Goal: Find specific fact: Find specific fact

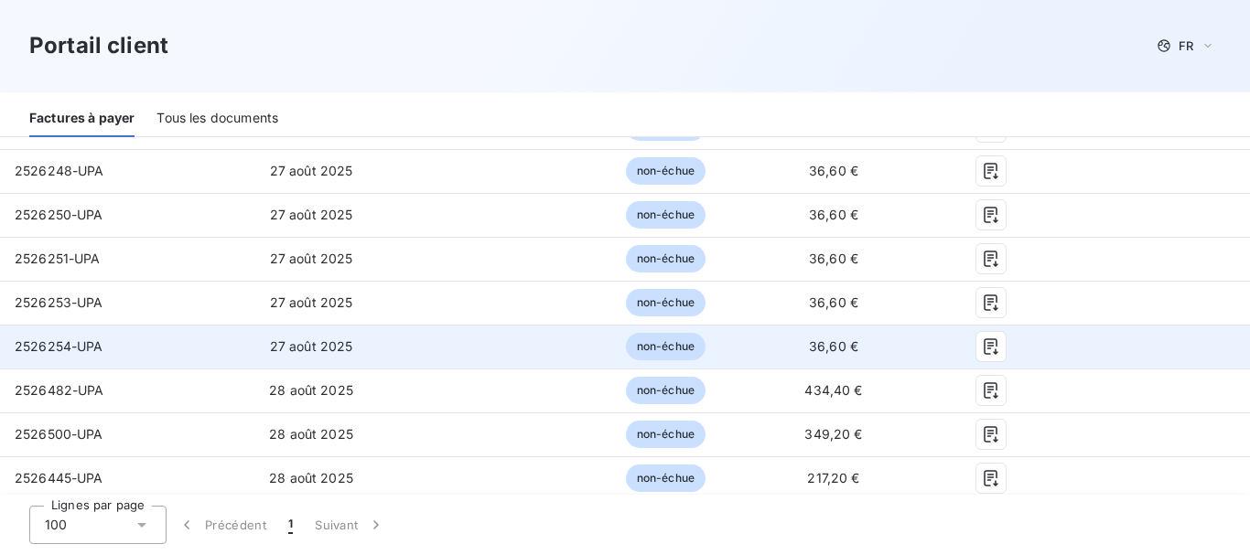
scroll to position [732, 0]
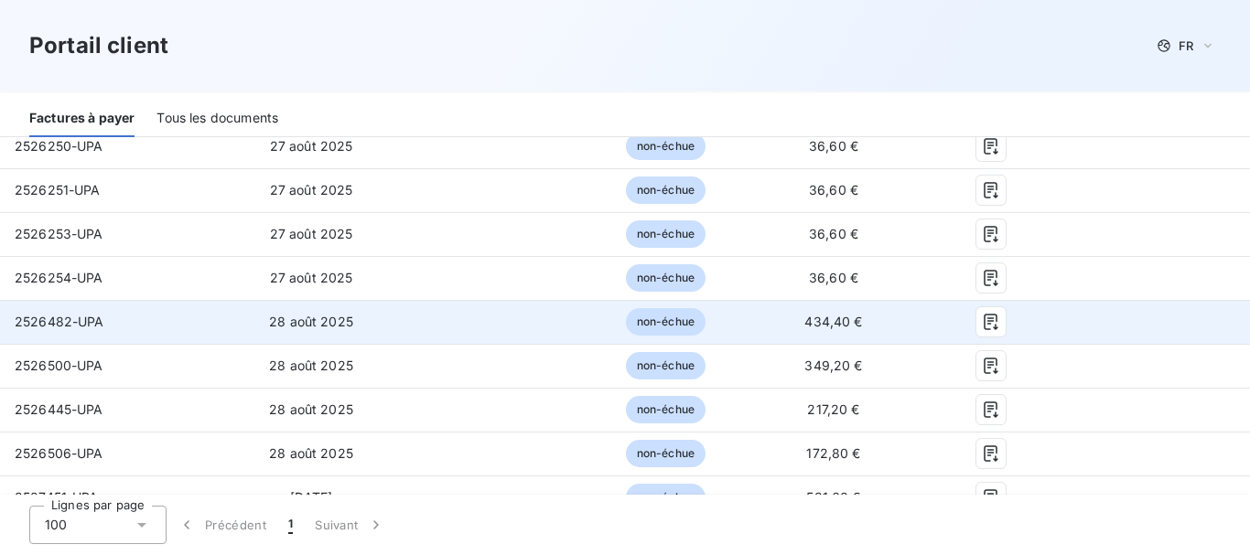
click at [791, 309] on td "434,40 €" at bounding box center [833, 322] width 166 height 44
drag, startPoint x: 795, startPoint y: 309, endPoint x: 838, endPoint y: 307, distance: 43.0
click at [838, 314] on span "434,40 €" at bounding box center [833, 322] width 58 height 16
copy span "434,40"
drag, startPoint x: 16, startPoint y: 306, endPoint x: 52, endPoint y: 306, distance: 35.7
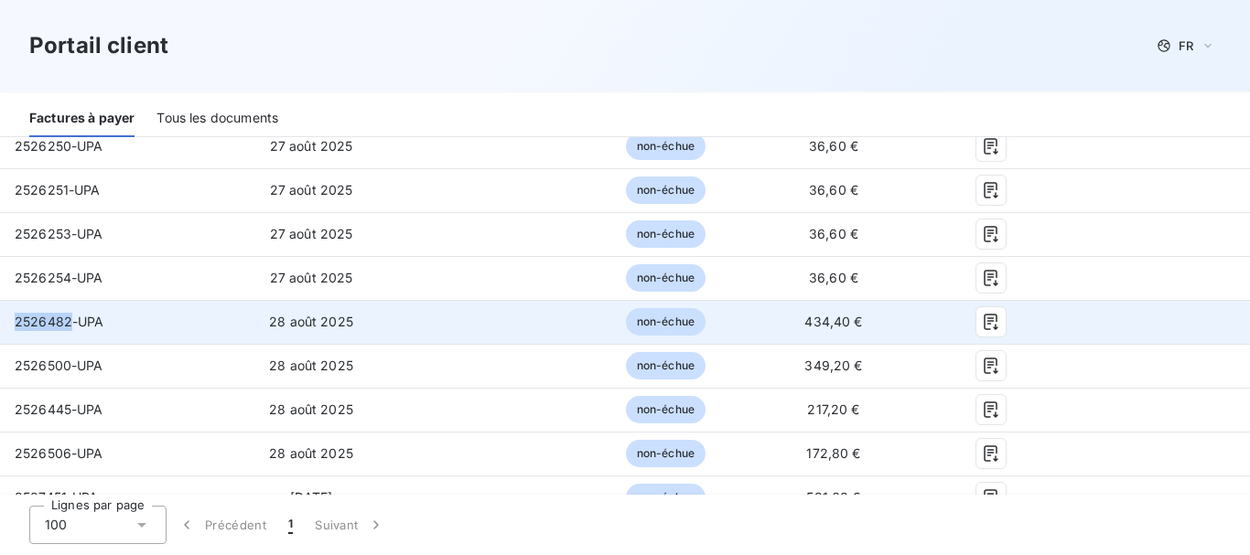
click at [65, 314] on span "2526482-UPA" at bounding box center [60, 322] width 90 height 16
drag, startPoint x: 48, startPoint y: 306, endPoint x: 27, endPoint y: 307, distance: 22.0
click at [37, 314] on span "2526482-UPA" at bounding box center [60, 322] width 90 height 16
click at [21, 314] on span "2526482-UPA" at bounding box center [60, 322] width 90 height 16
drag, startPoint x: 15, startPoint y: 308, endPoint x: 69, endPoint y: 307, distance: 54.0
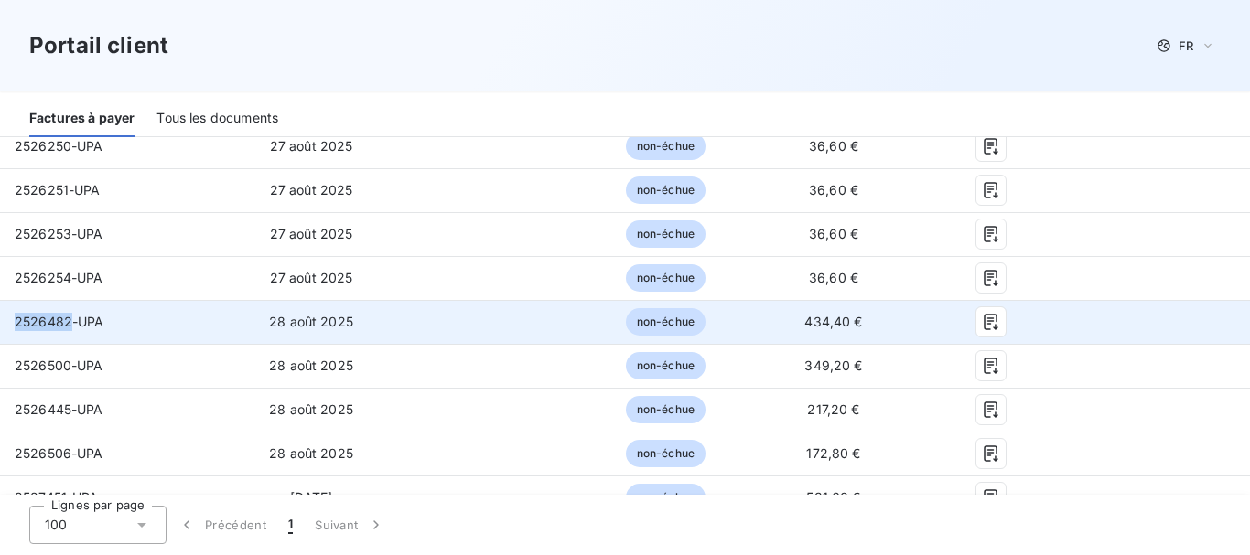
click at [69, 314] on span "2526482-UPA" at bounding box center [60, 322] width 90 height 16
copy span "2526482"
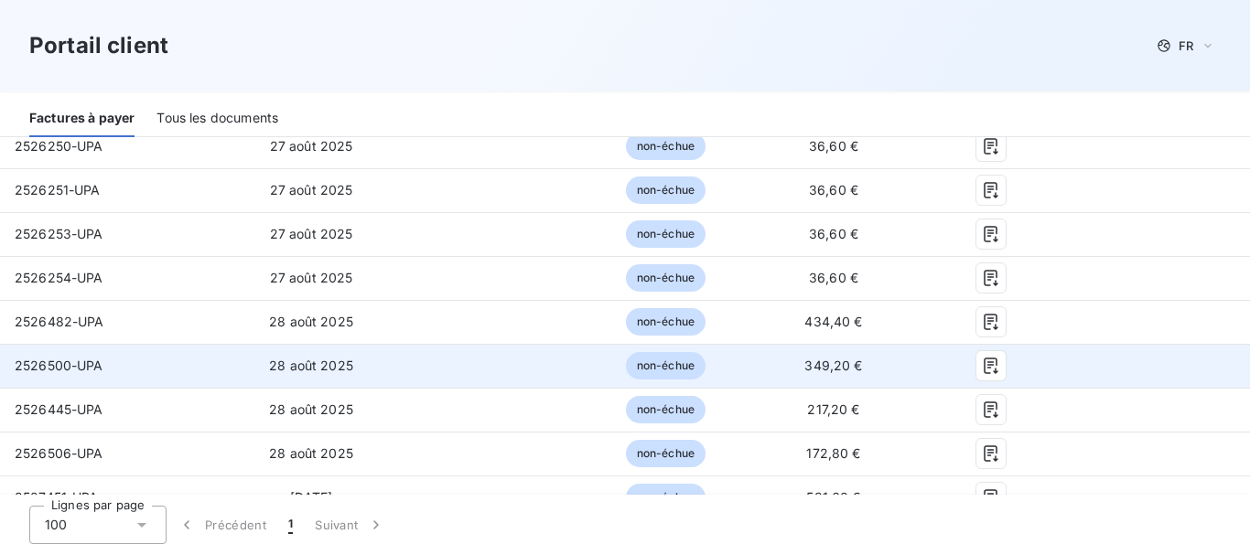
click at [804, 358] on span "349,20 €" at bounding box center [833, 366] width 58 height 16
click at [793, 352] on td "349,20 €" at bounding box center [833, 366] width 166 height 44
drag, startPoint x: 794, startPoint y: 351, endPoint x: 836, endPoint y: 351, distance: 42.1
click at [836, 358] on span "349,20 €" at bounding box center [833, 366] width 58 height 16
copy span "349,20"
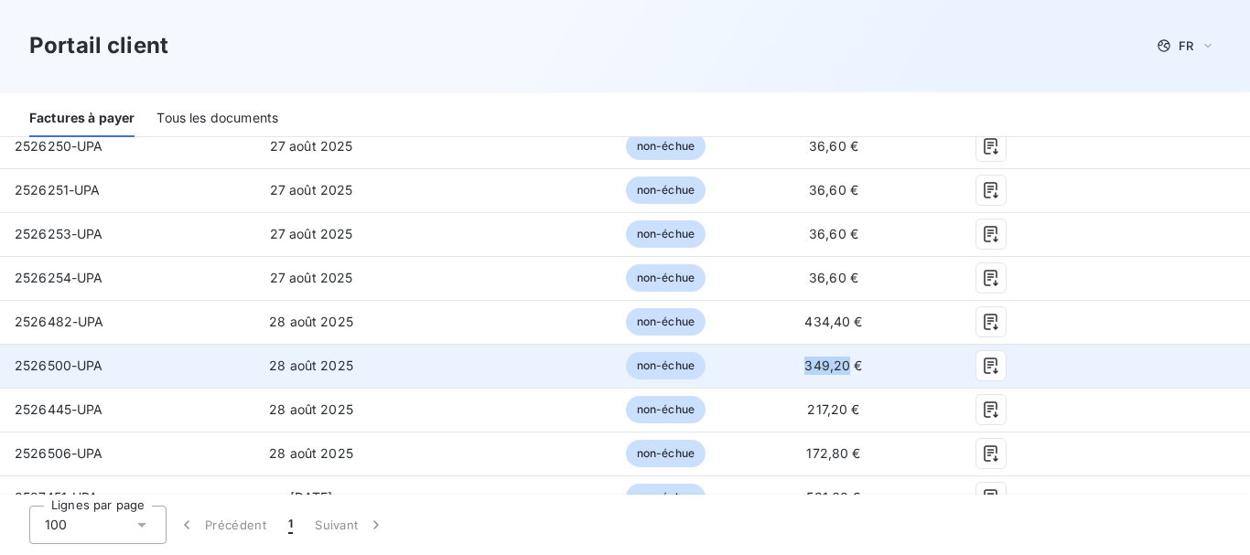
copy span "349,20"
drag, startPoint x: 16, startPoint y: 352, endPoint x: 68, endPoint y: 352, distance: 52.2
click at [68, 358] on span "2526500-UPA" at bounding box center [59, 366] width 89 height 16
copy span "2526500"
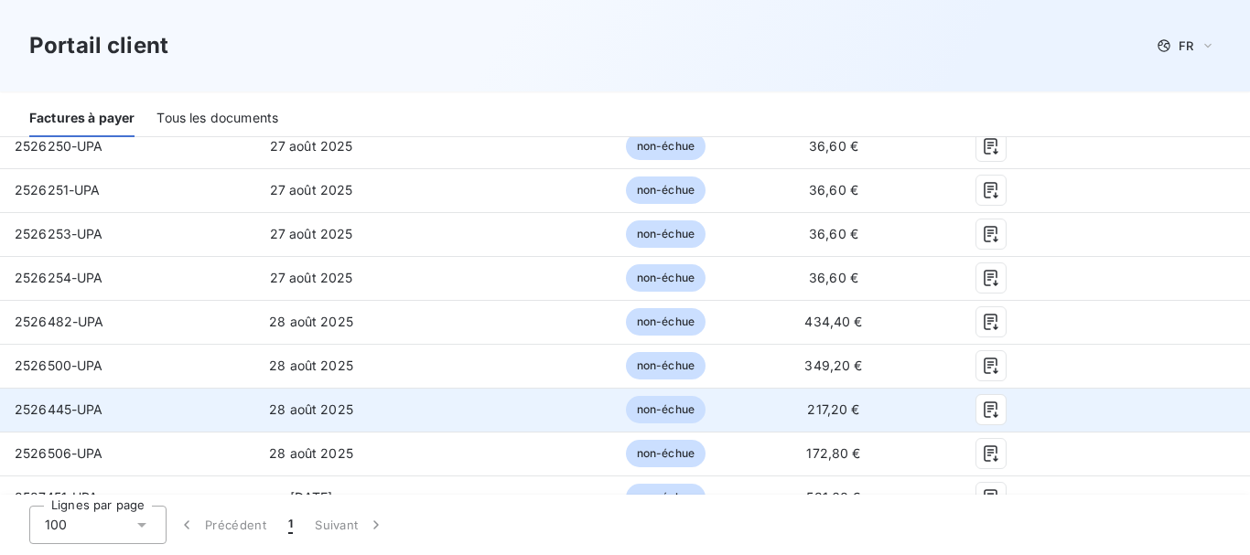
click at [780, 399] on td "217,20 €" at bounding box center [833, 410] width 166 height 44
click at [807, 402] on span "217,20 €" at bounding box center [833, 410] width 52 height 16
drag, startPoint x: 800, startPoint y: 396, endPoint x: 833, endPoint y: 395, distance: 33.0
click at [833, 402] on span "217,20 €" at bounding box center [833, 410] width 52 height 16
copy span "217,20"
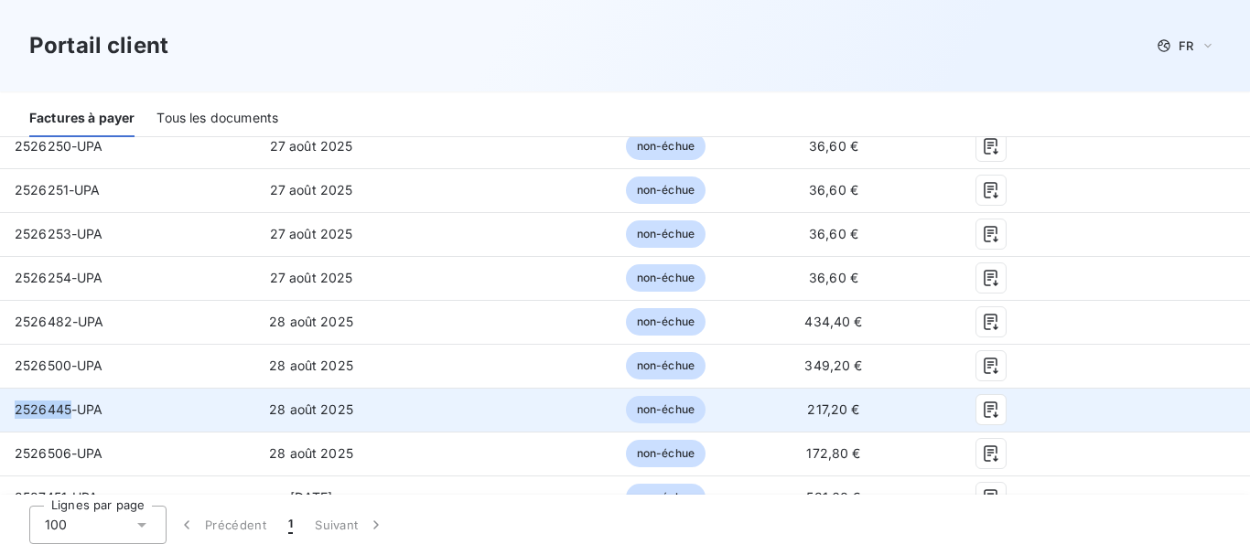
drag, startPoint x: 15, startPoint y: 397, endPoint x: 68, endPoint y: 393, distance: 53.2
click at [68, 402] on span "2526445-UPA" at bounding box center [59, 410] width 89 height 16
copy span "2526445"
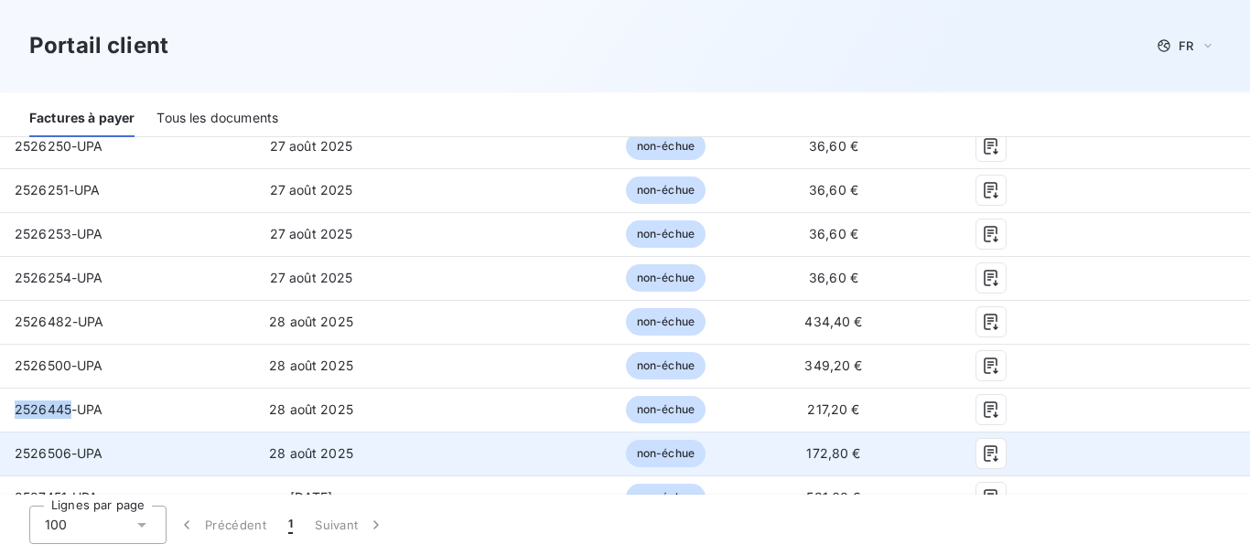
scroll to position [824, 0]
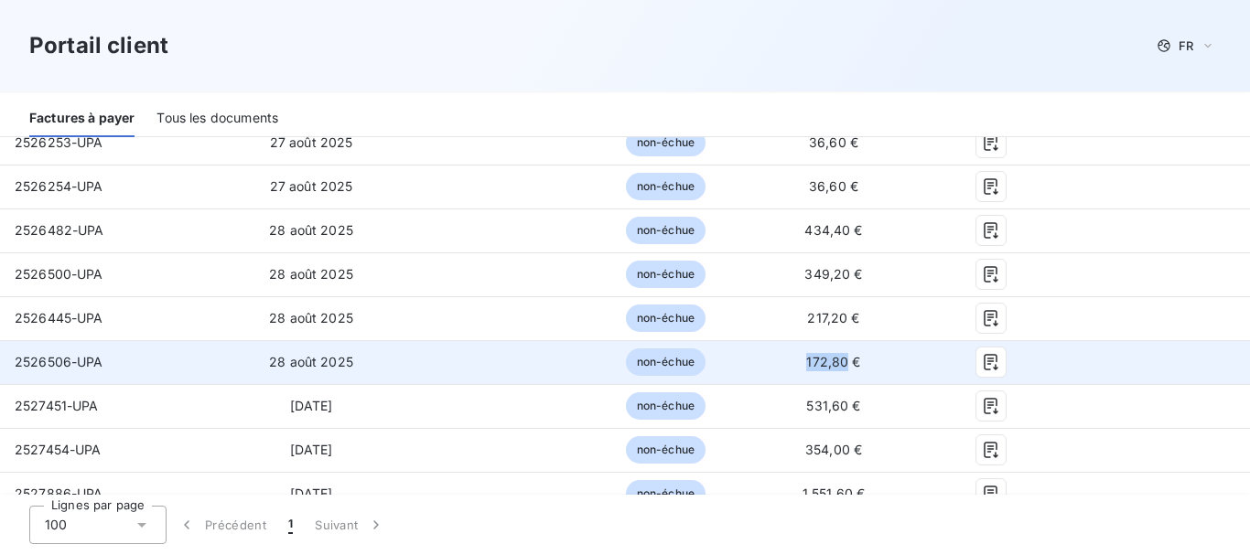
drag, startPoint x: 797, startPoint y: 348, endPoint x: 834, endPoint y: 347, distance: 36.6
click at [834, 354] on span "172,80 €" at bounding box center [833, 362] width 54 height 16
copy span "172,80"
drag, startPoint x: 16, startPoint y: 343, endPoint x: 68, endPoint y: 345, distance: 52.2
click at [68, 354] on span "2526506-UPA" at bounding box center [59, 362] width 89 height 16
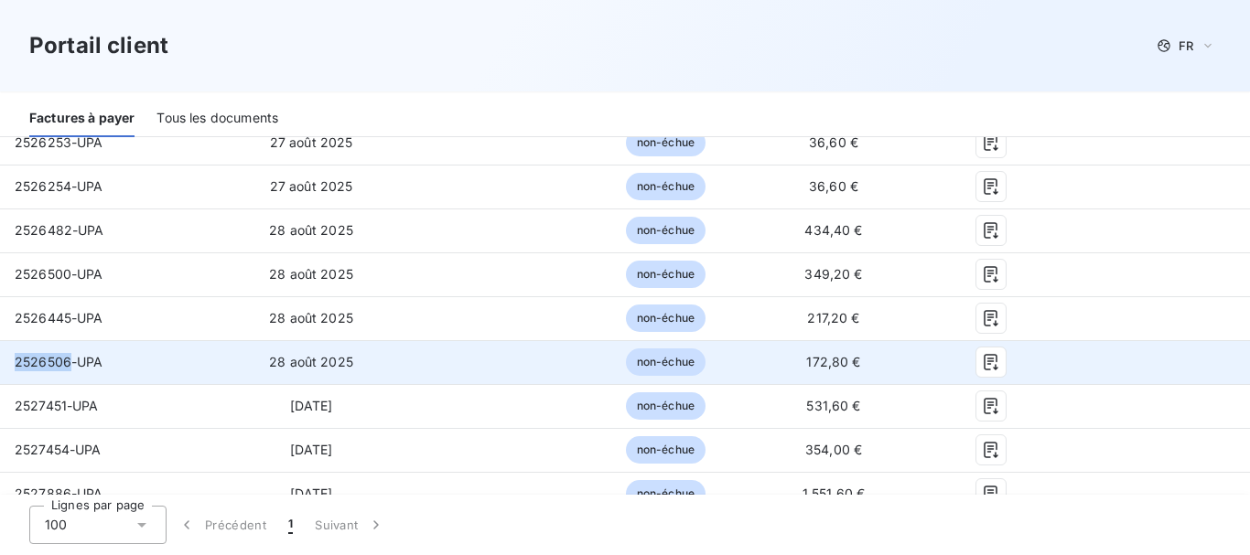
copy span "2526506"
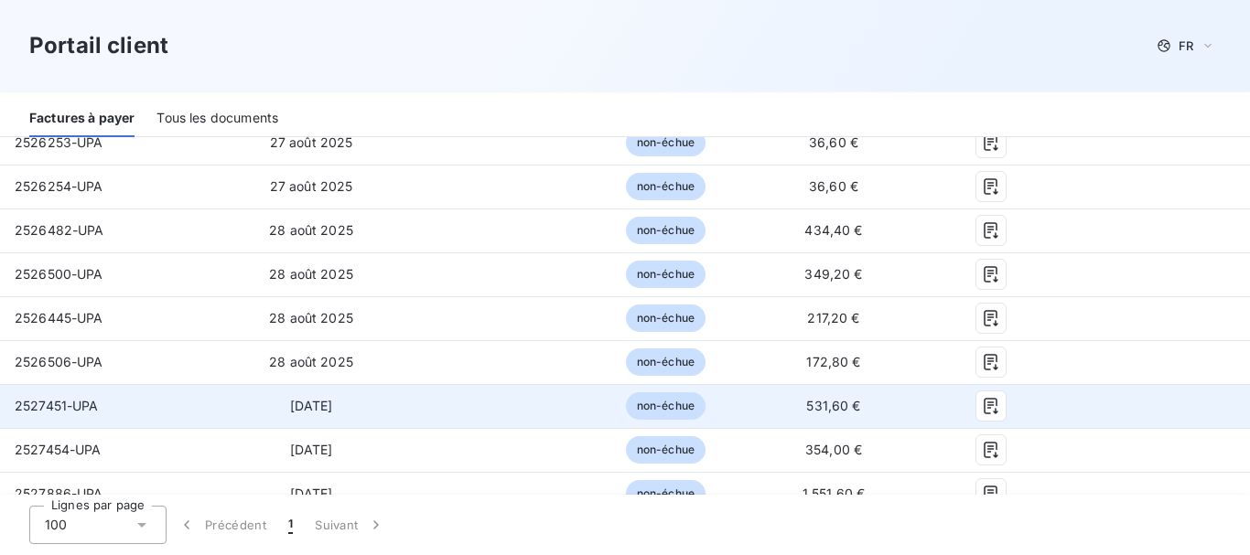
click at [213, 398] on td "2527451-UPA" at bounding box center [108, 406] width 216 height 44
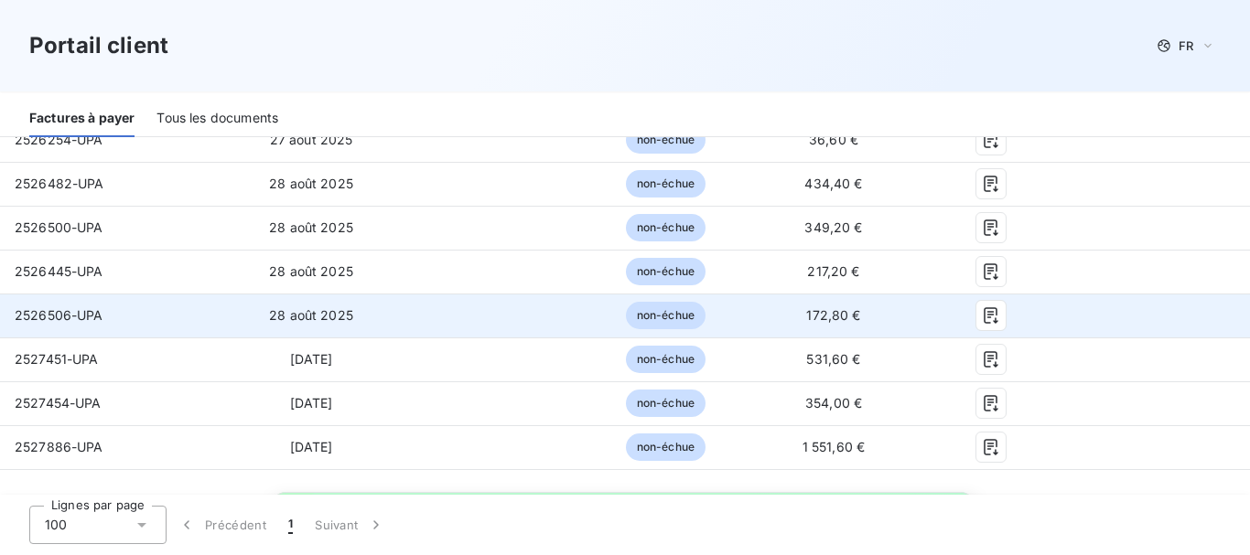
scroll to position [915, 0]
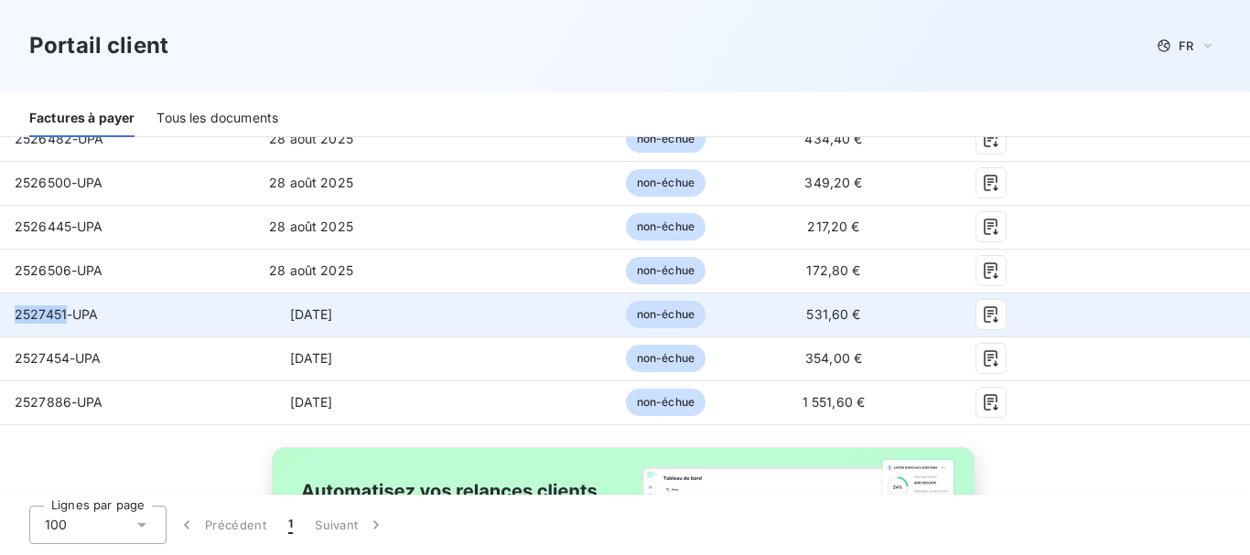
drag, startPoint x: 16, startPoint y: 302, endPoint x: 65, endPoint y: 300, distance: 49.4
click at [65, 307] on span "2527451-UPA" at bounding box center [57, 315] width 84 height 16
drag, startPoint x: 58, startPoint y: 300, endPoint x: 774, endPoint y: 314, distance: 716.6
click at [775, 314] on td "531,60 €" at bounding box center [833, 315] width 166 height 44
drag, startPoint x: 797, startPoint y: 299, endPoint x: 834, endPoint y: 299, distance: 37.5
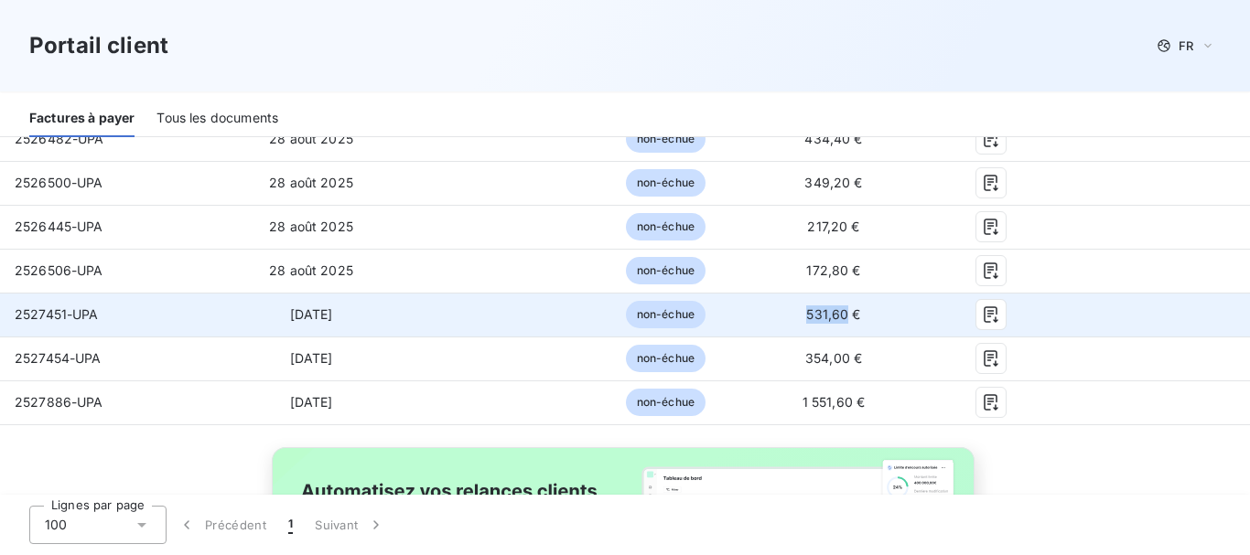
click at [834, 307] on span "531,60 €" at bounding box center [833, 315] width 54 height 16
copy span "531,60"
drag, startPoint x: 16, startPoint y: 301, endPoint x: 66, endPoint y: 298, distance: 50.4
click at [66, 307] on span "2527451-UPA" at bounding box center [57, 315] width 84 height 16
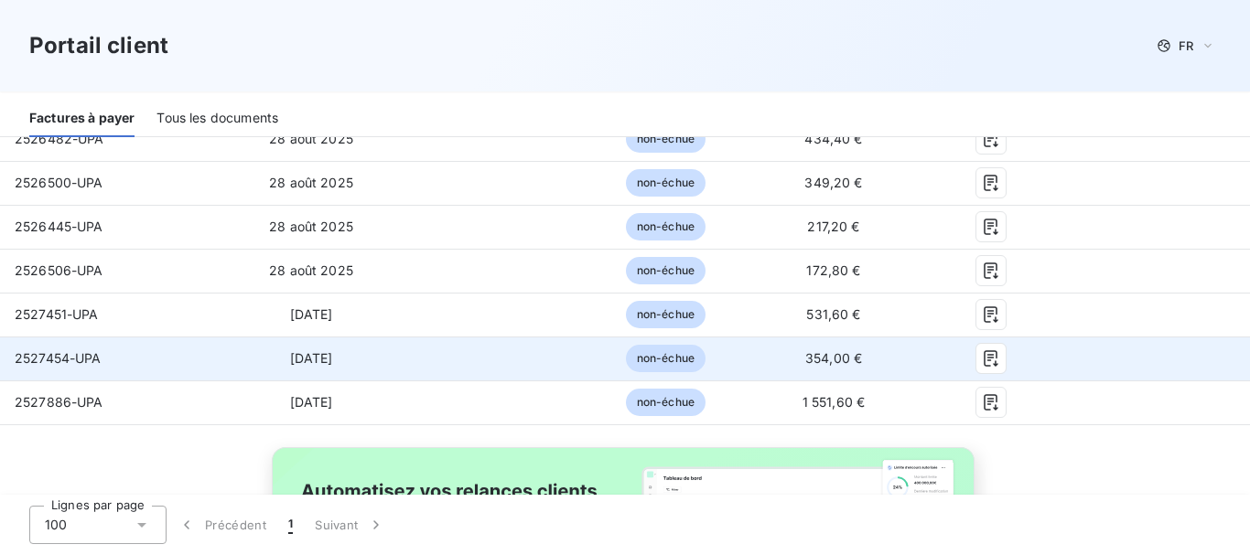
click at [765, 346] on td "354,00 €" at bounding box center [833, 359] width 166 height 44
drag, startPoint x: 796, startPoint y: 346, endPoint x: 835, endPoint y: 345, distance: 39.4
click at [835, 350] on span "354,00 €" at bounding box center [833, 358] width 57 height 16
drag, startPoint x: 16, startPoint y: 344, endPoint x: 68, endPoint y: 343, distance: 52.2
click at [68, 350] on span "2527454-UPA" at bounding box center [58, 358] width 87 height 16
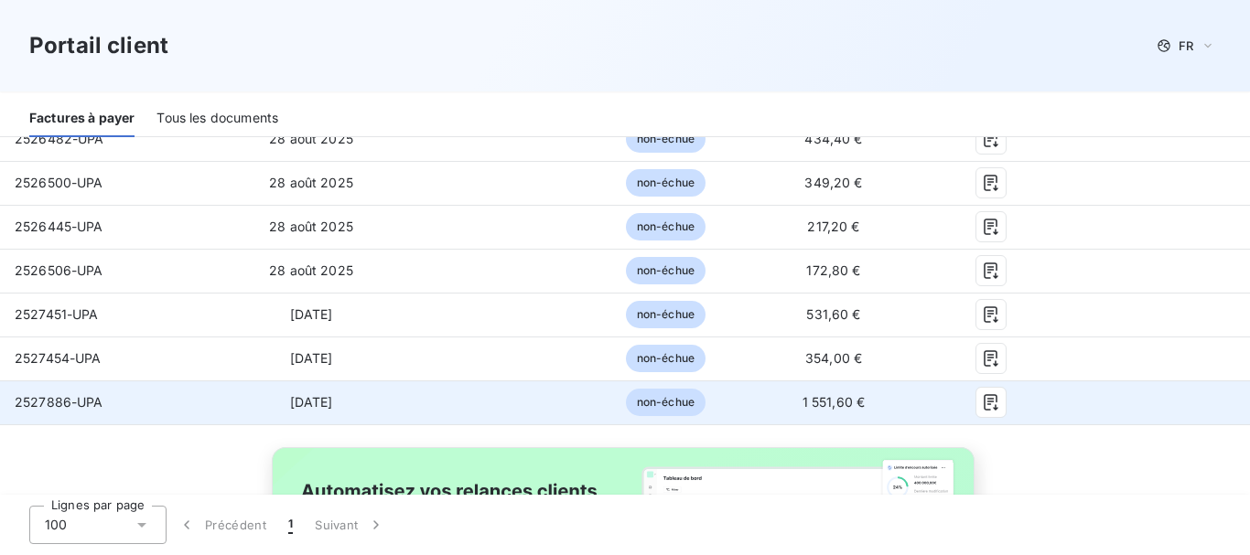
click at [16, 394] on span "2527886-UPA" at bounding box center [59, 402] width 89 height 16
click at [791, 390] on td "1 551,60 €" at bounding box center [833, 403] width 166 height 44
drag, startPoint x: 792, startPoint y: 388, endPoint x: 839, endPoint y: 387, distance: 46.7
click at [839, 394] on span "1 551,60 €" at bounding box center [833, 402] width 63 height 16
drag, startPoint x: 15, startPoint y: 388, endPoint x: 56, endPoint y: 388, distance: 41.2
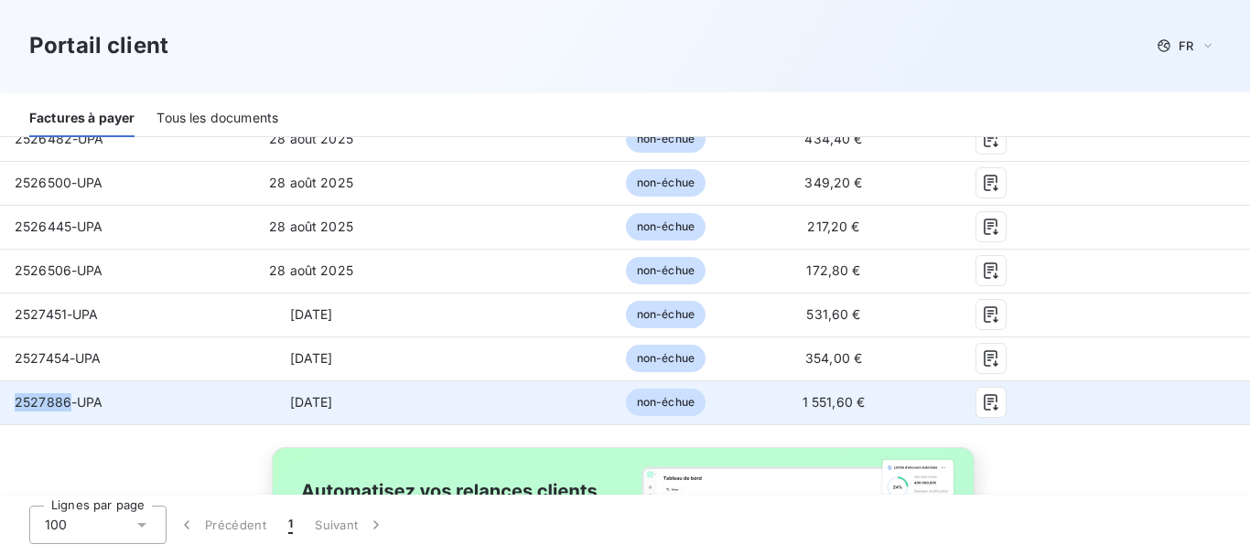
click at [66, 394] on span "2527886-UPA" at bounding box center [59, 402] width 89 height 16
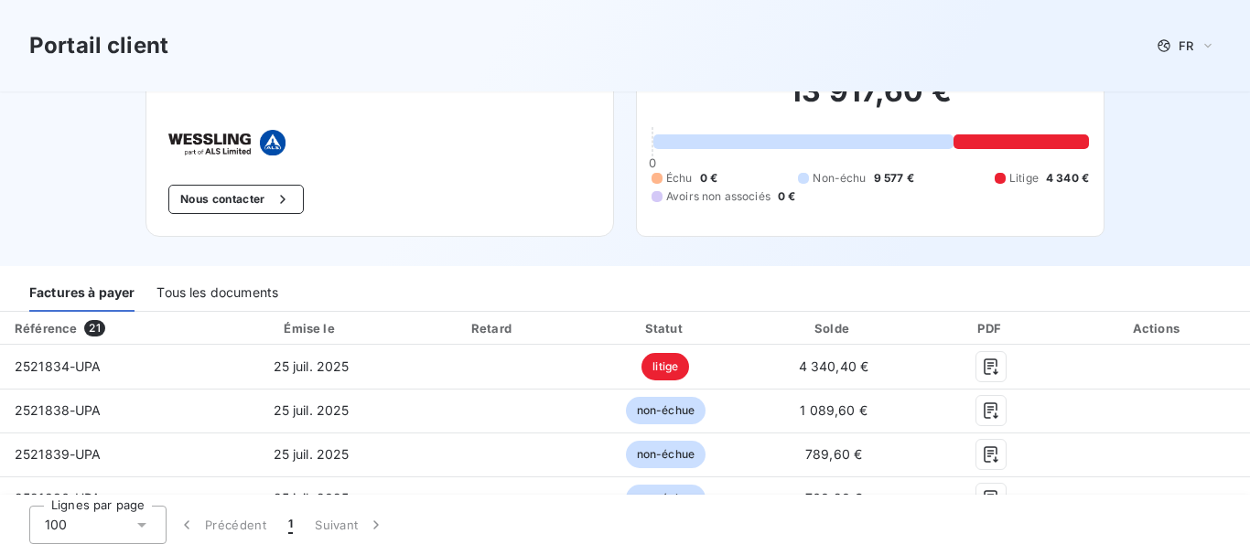
scroll to position [0, 0]
